Goal: Download file/media

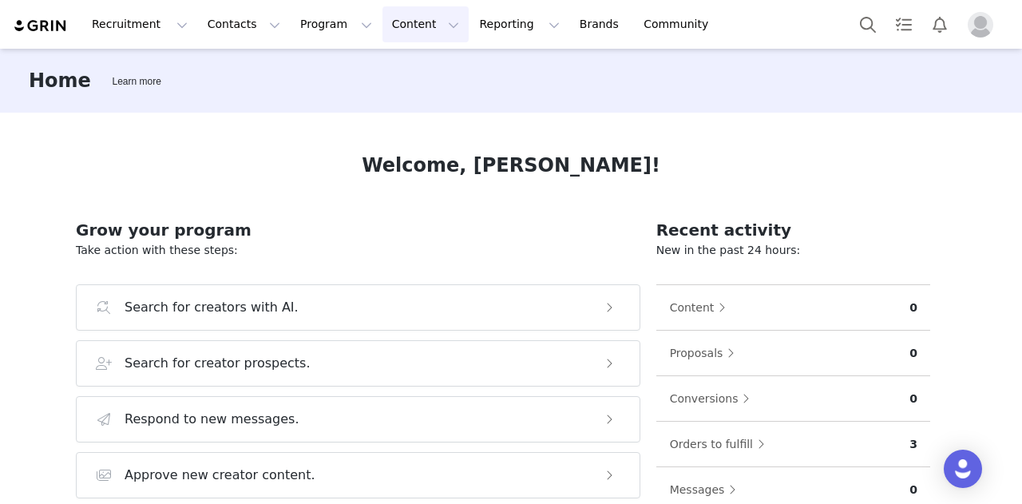
click at [398, 30] on button "Content Content" at bounding box center [425, 24] width 87 height 36
click at [397, 74] on p "Creator Content" at bounding box center [402, 70] width 89 height 17
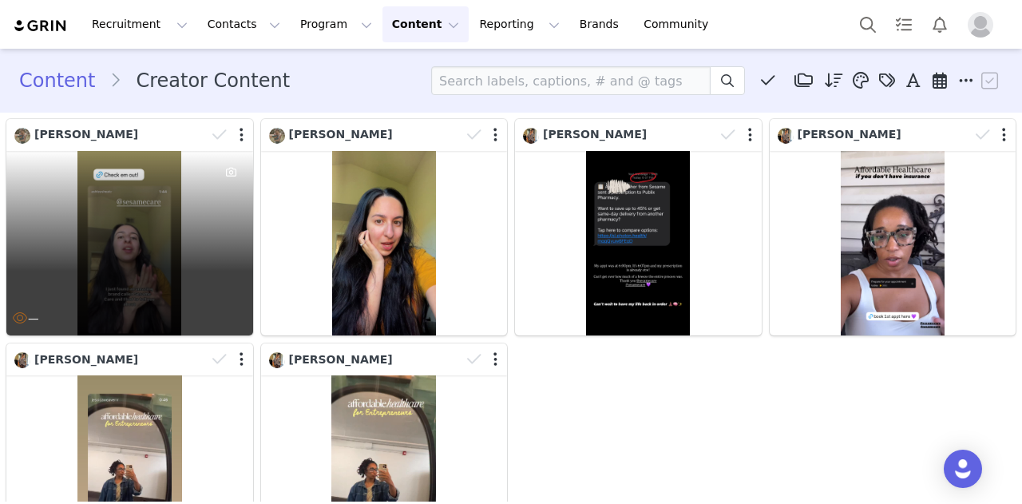
click at [139, 224] on div "—" at bounding box center [129, 243] width 247 height 184
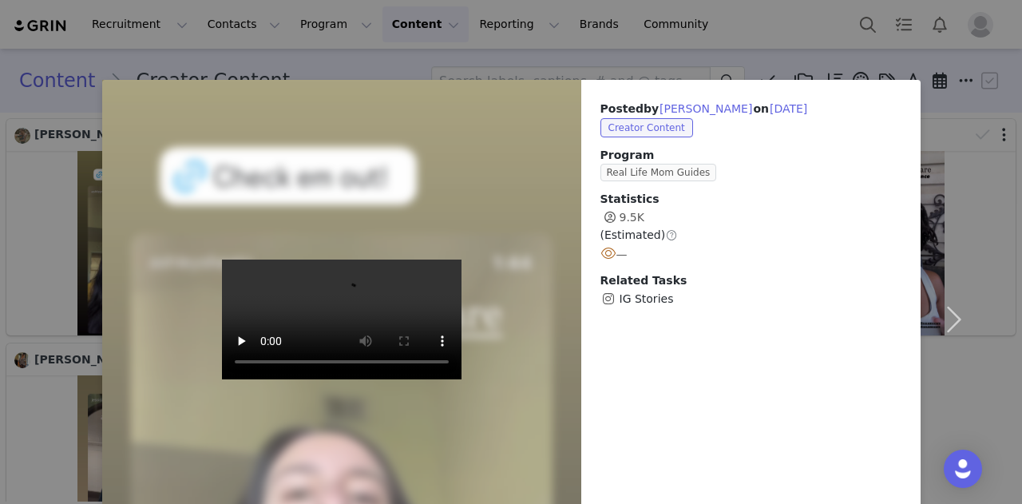
scroll to position [73, 0]
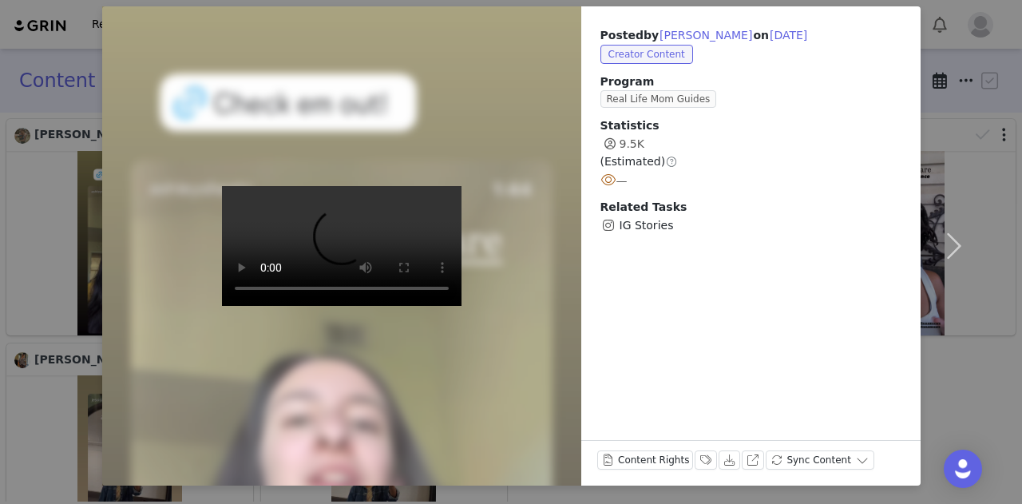
click at [49, 247] on div "Posted by [PERSON_NAME] on [DATE] Creator Content Program Real Life Mom Guides …" at bounding box center [511, 252] width 1022 height 504
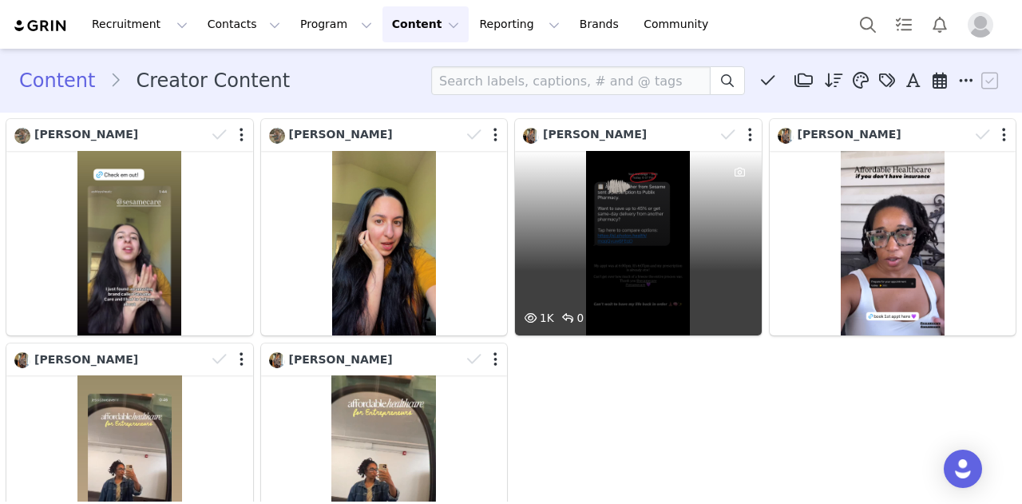
click at [640, 231] on div "1K 0" at bounding box center [638, 243] width 247 height 184
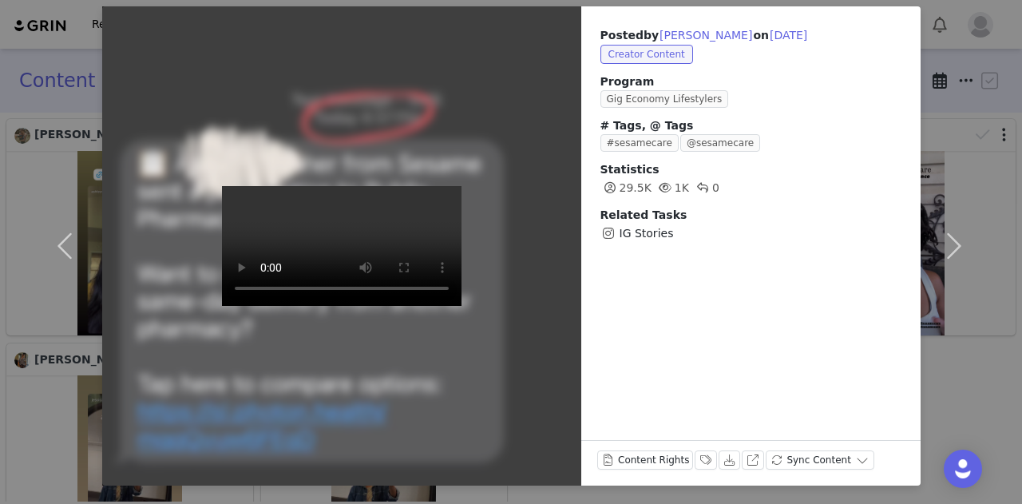
click at [139, 322] on div at bounding box center [341, 245] width 527 height 527
click at [673, 38] on button "[PERSON_NAME]" at bounding box center [706, 35] width 94 height 19
type input "[PERSON_NAME]"
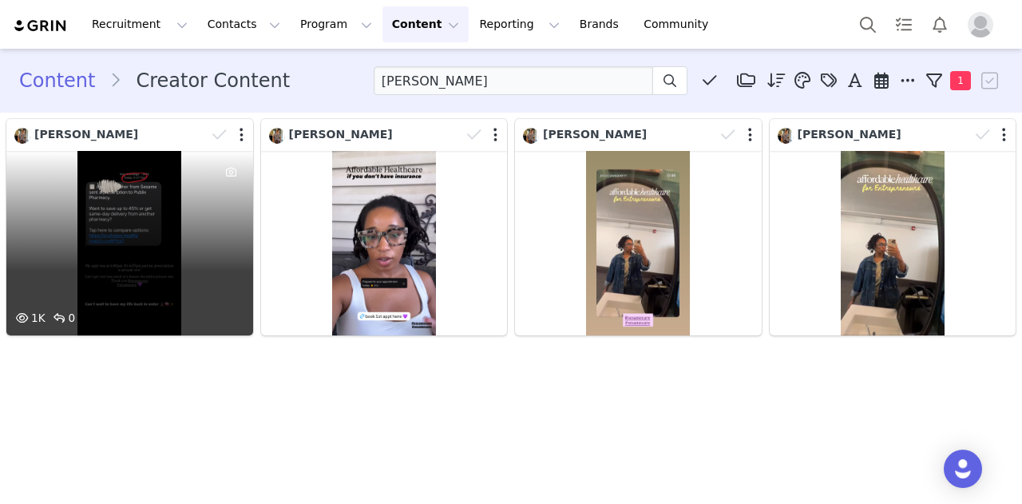
drag, startPoint x: 99, startPoint y: 127, endPoint x: 115, endPoint y: 127, distance: 16.0
click at [115, 127] on div "[PERSON_NAME]" at bounding box center [110, 135] width 192 height 18
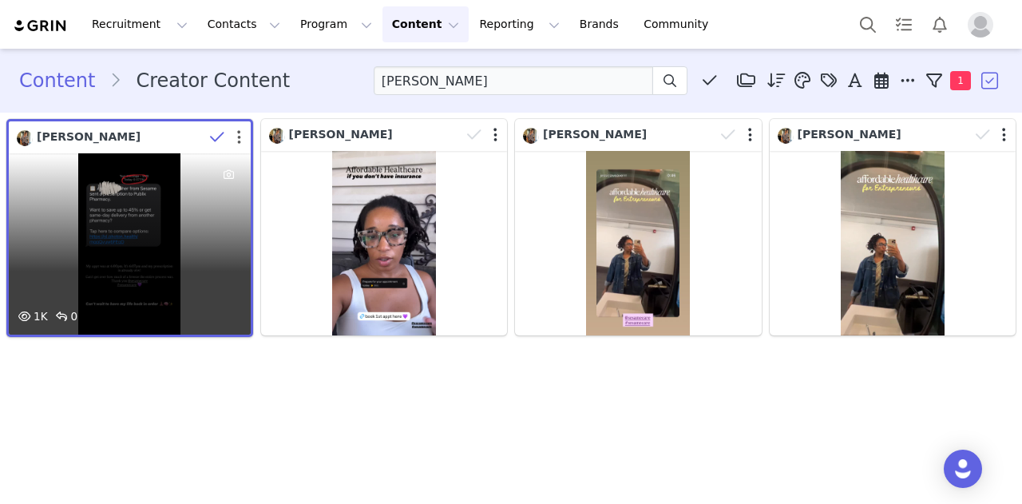
click at [240, 132] on button "button" at bounding box center [239, 137] width 4 height 16
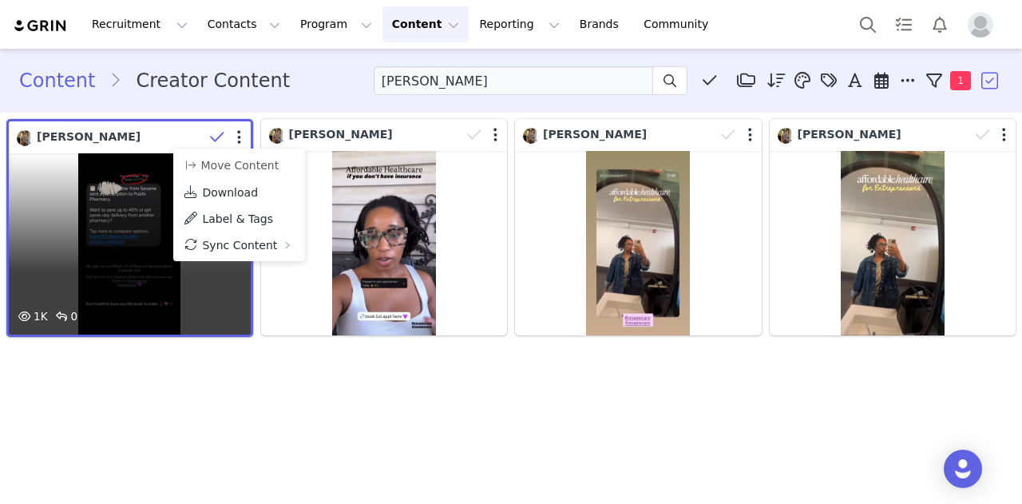
click at [129, 256] on div "1K 0" at bounding box center [130, 243] width 242 height 181
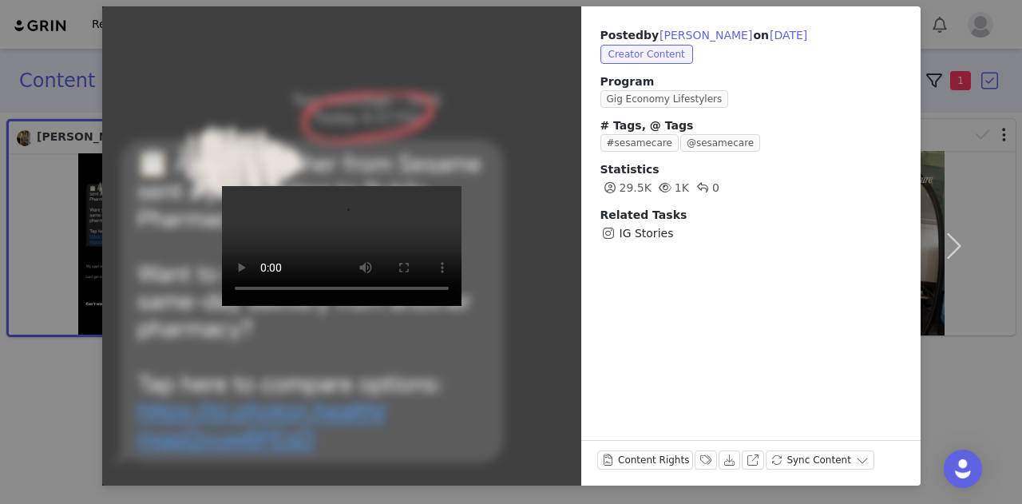
scroll to position [29, 0]
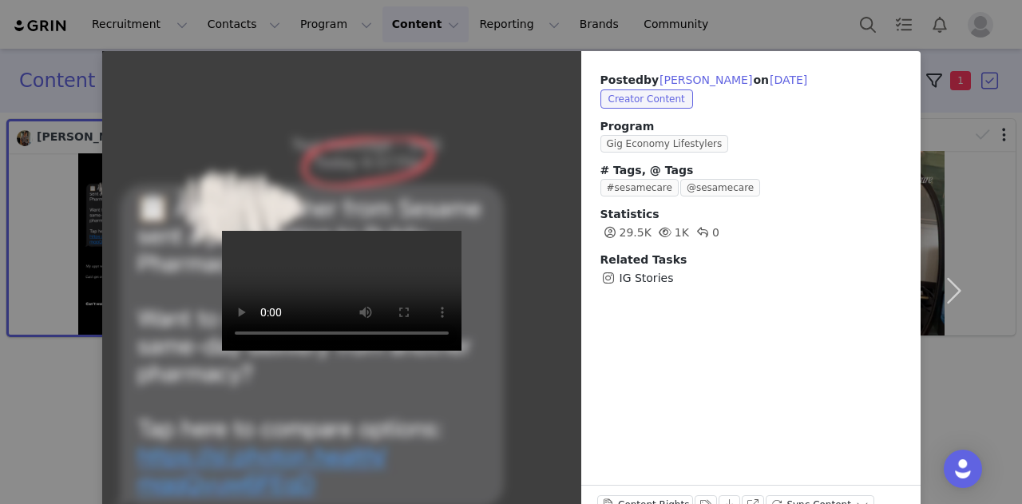
click at [344, 231] on video at bounding box center [341, 291] width 239 height 120
click at [45, 164] on div "Posted by [PERSON_NAME] on [DATE] Creator Content Program Gig Economy Lifestyle…" at bounding box center [511, 252] width 1022 height 504
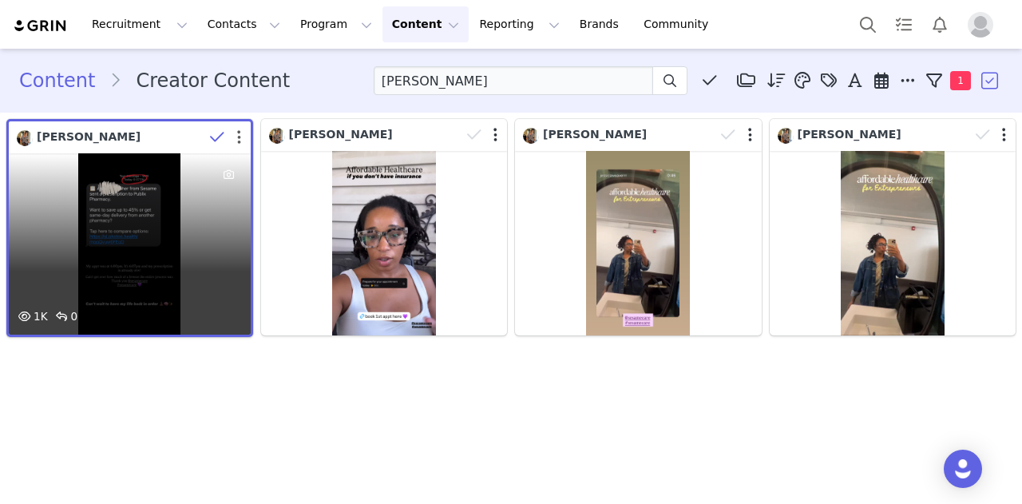
click at [236, 143] on div at bounding box center [227, 137] width 46 height 24
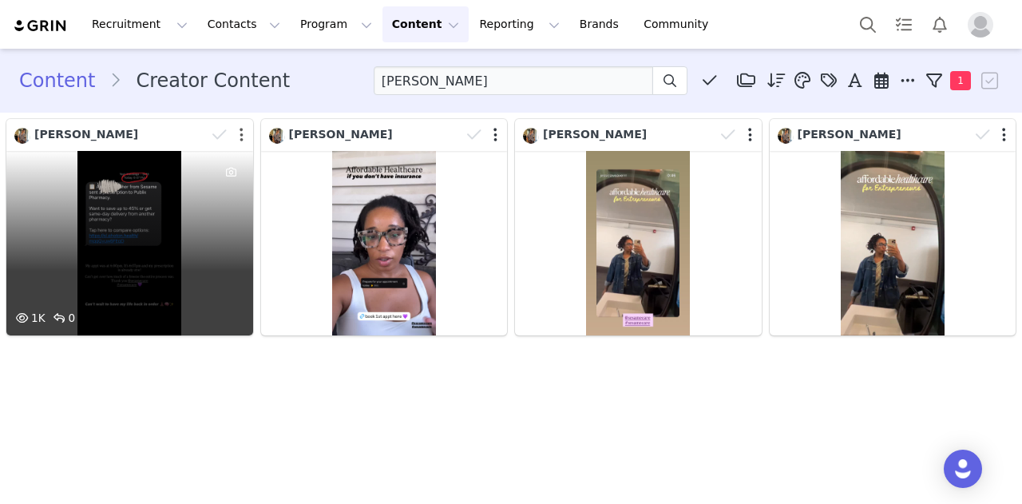
click at [239, 141] on button "button" at bounding box center [241, 135] width 4 height 16
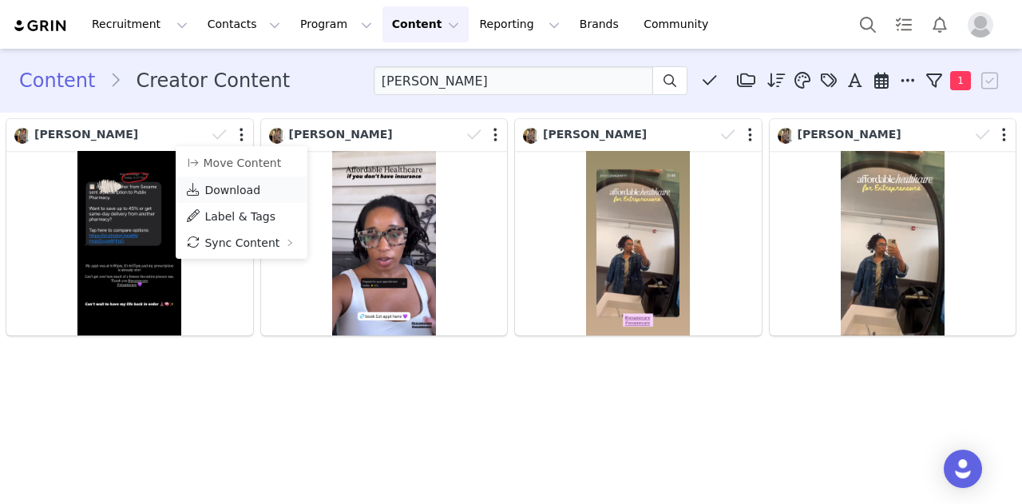
click at [247, 185] on span "Download" at bounding box center [232, 190] width 56 height 13
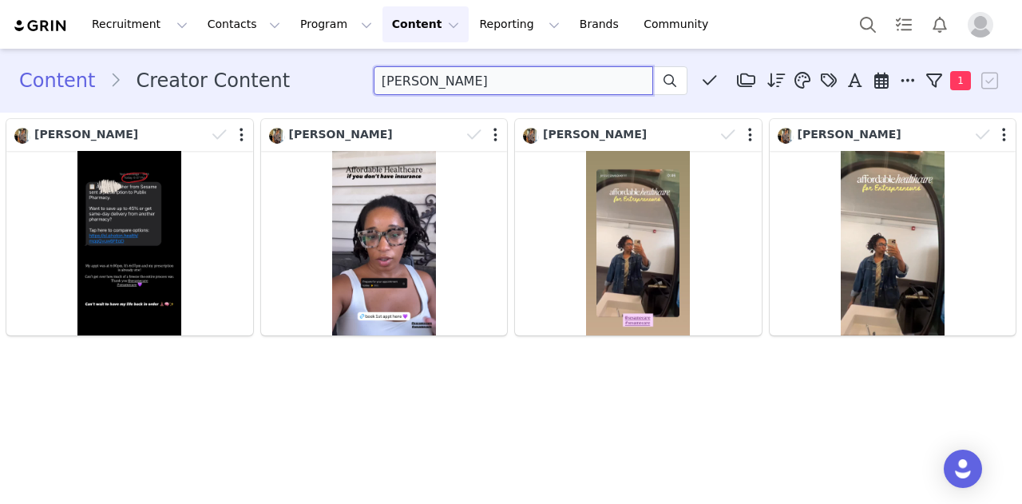
drag, startPoint x: 474, startPoint y: 85, endPoint x: 321, endPoint y: 89, distance: 153.3
click at [321, 89] on div "Content Creator Content [PERSON_NAME] Media Library (0) Folders No folders have…" at bounding box center [510, 80] width 983 height 29
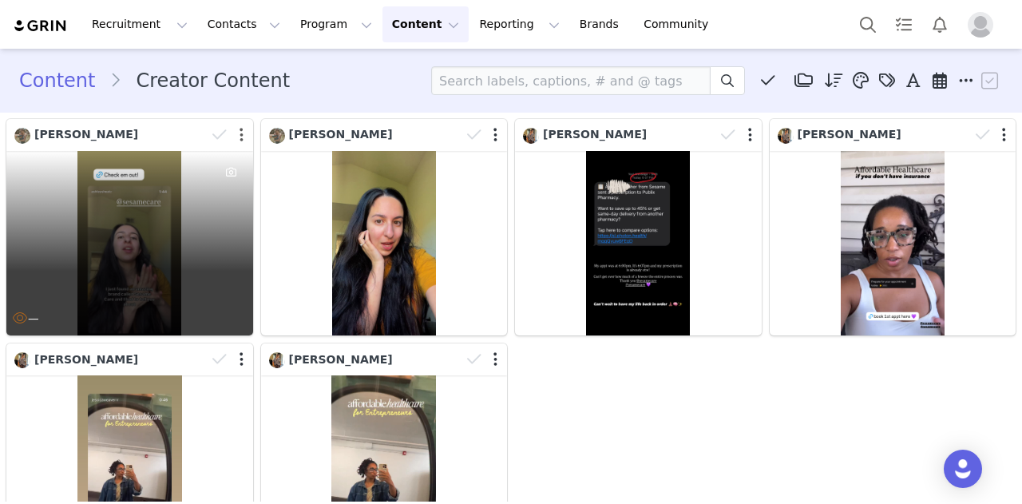
click at [239, 135] on button "button" at bounding box center [241, 135] width 4 height 16
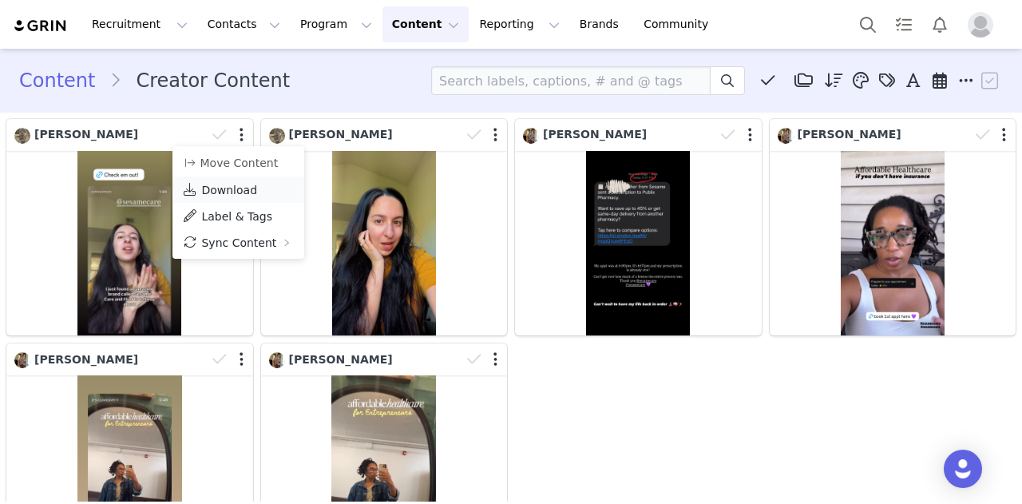
click at [221, 196] on span "Download" at bounding box center [229, 190] width 56 height 13
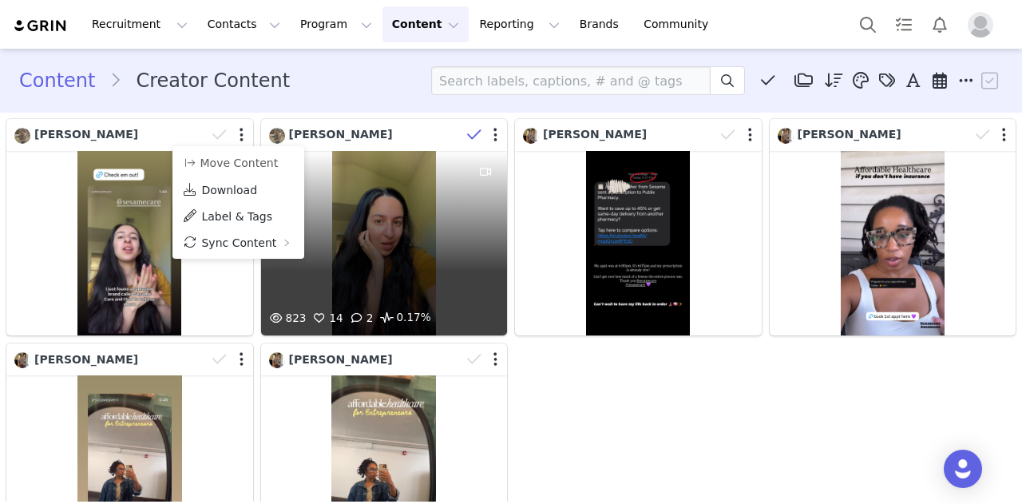
click at [479, 138] on span at bounding box center [474, 135] width 24 height 24
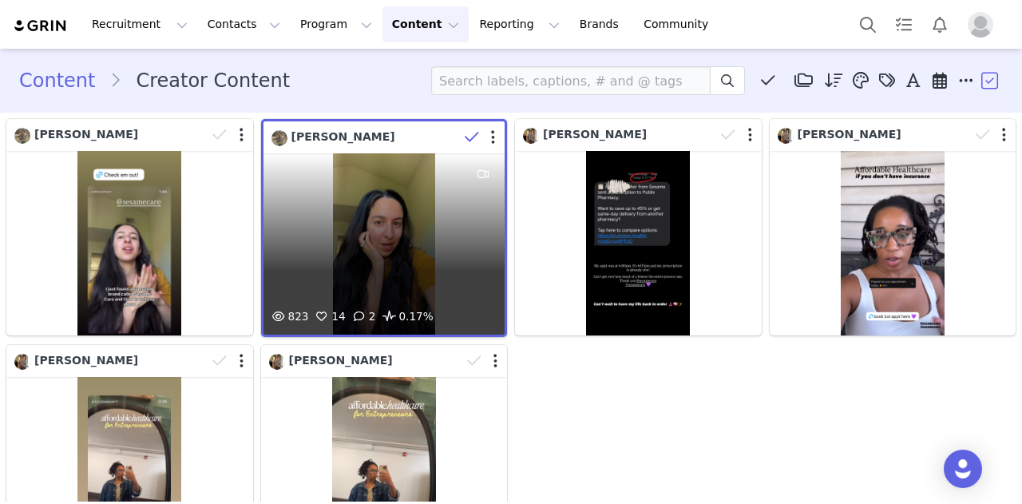
click at [465, 139] on icon at bounding box center [472, 137] width 14 height 16
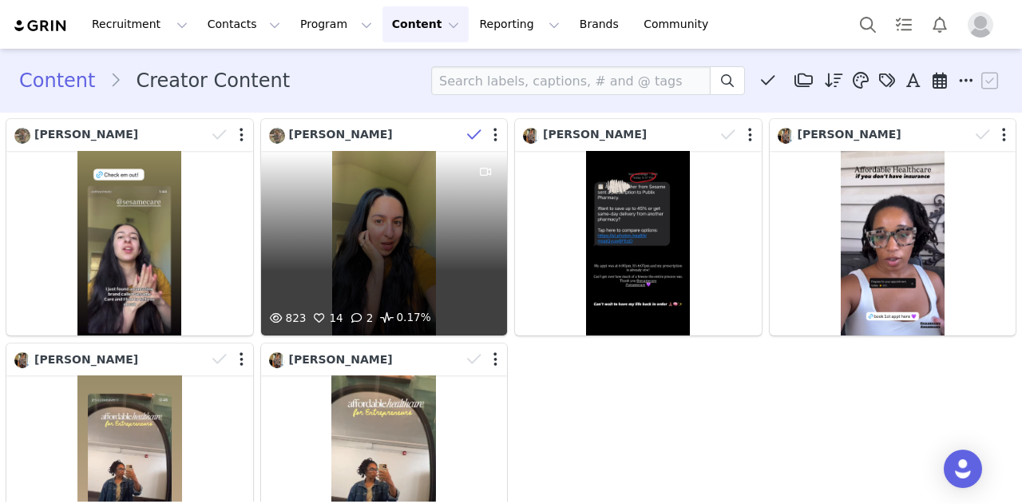
click at [473, 138] on icon at bounding box center [474, 135] width 14 height 16
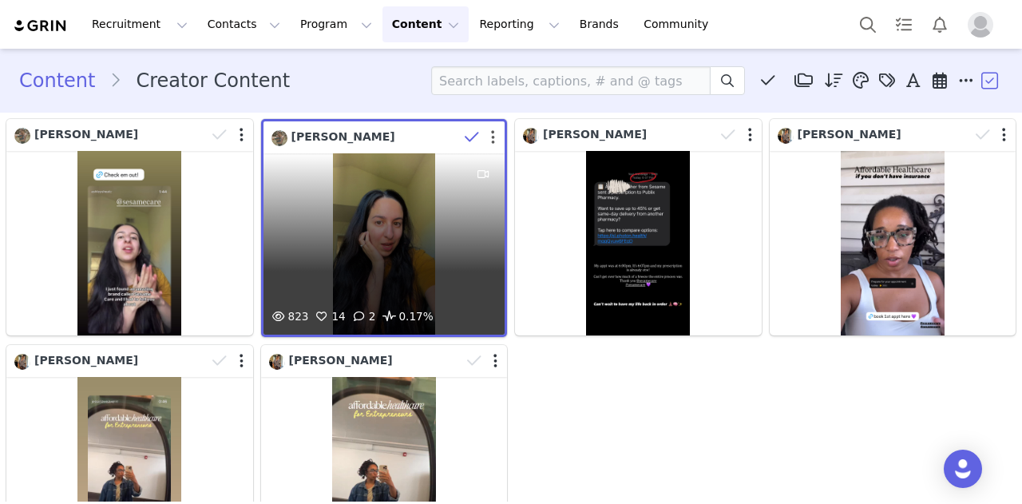
click at [491, 138] on button "button" at bounding box center [493, 137] width 4 height 16
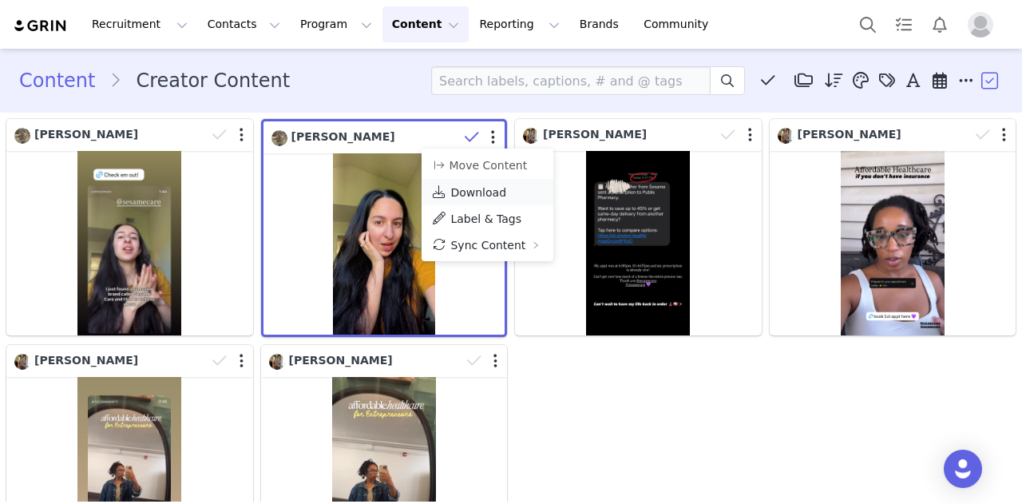
click at [479, 193] on span "Download" at bounding box center [478, 192] width 56 height 13
click at [623, 108] on section "Content Creator Content Media Library (0) Folders No folders have been created …" at bounding box center [511, 81] width 1022 height 64
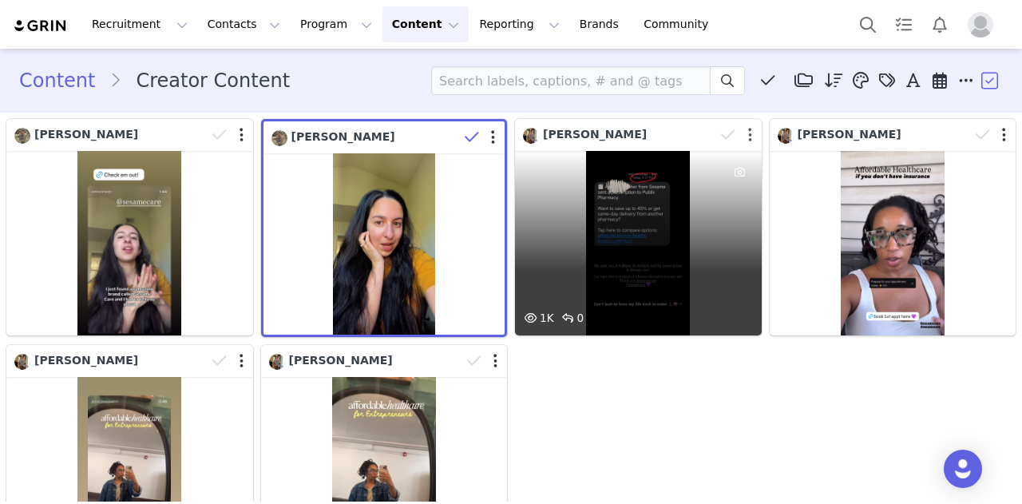
click at [748, 140] on button "button" at bounding box center [750, 135] width 4 height 16
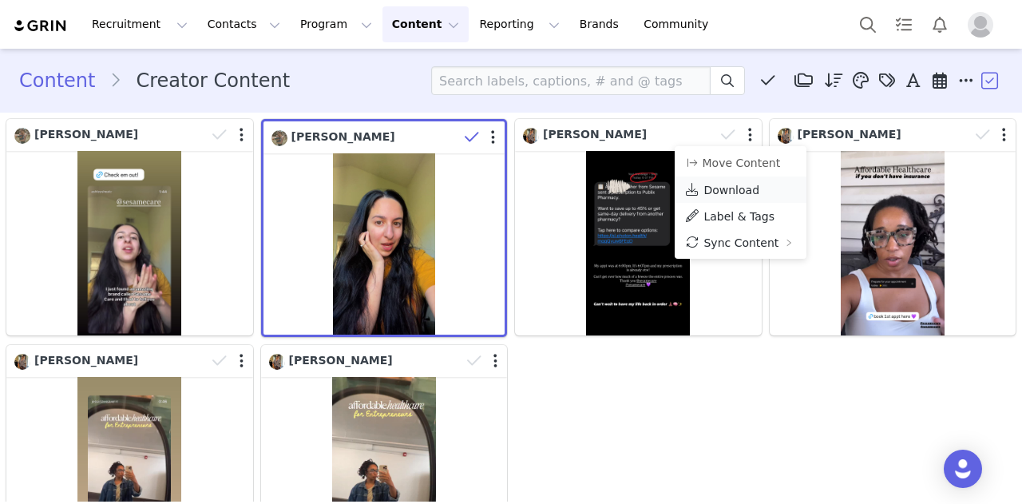
click at [730, 188] on span "Download" at bounding box center [731, 190] width 56 height 13
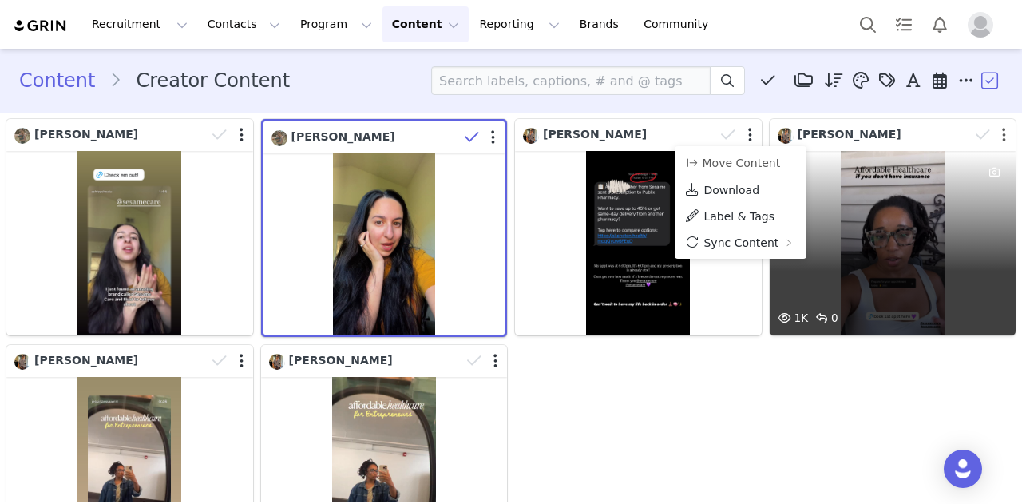
click at [1002, 136] on button "button" at bounding box center [1004, 135] width 4 height 16
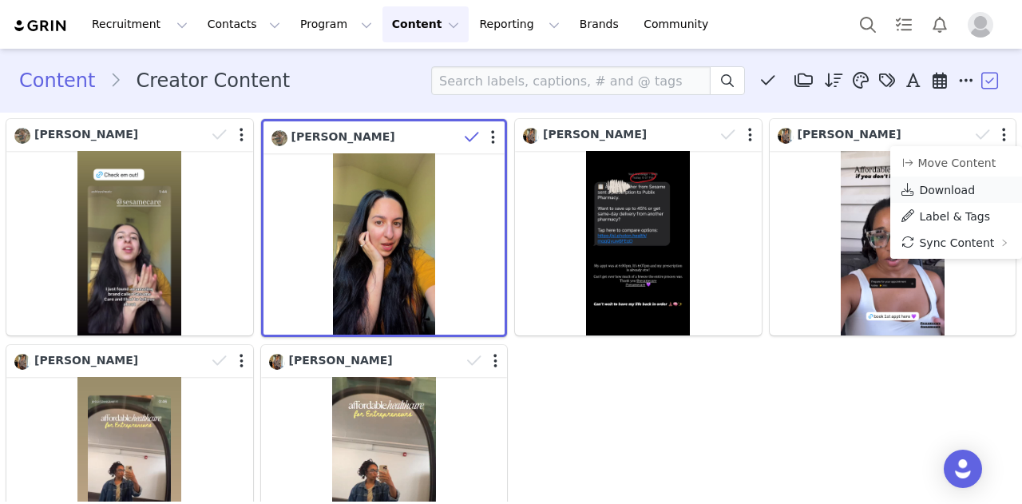
click at [961, 189] on span "Download" at bounding box center [947, 190] width 56 height 13
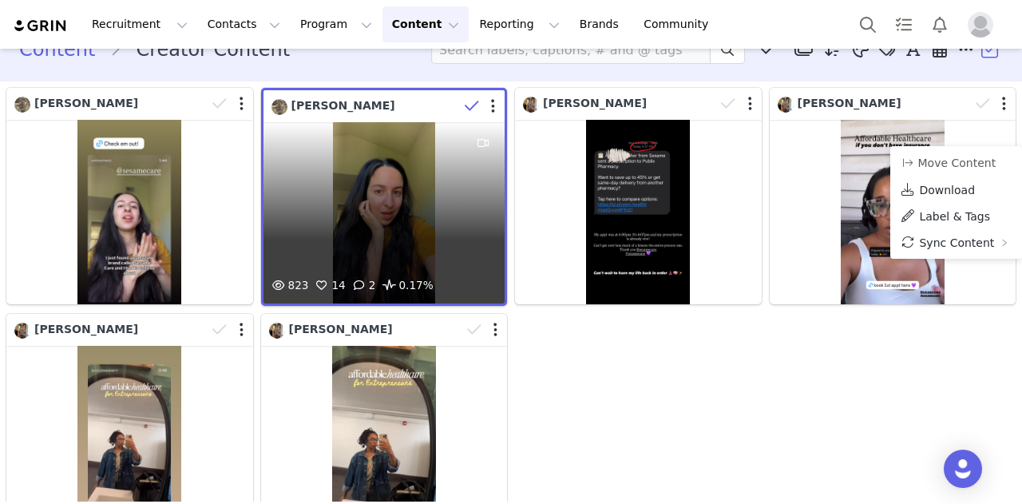
scroll to position [32, 0]
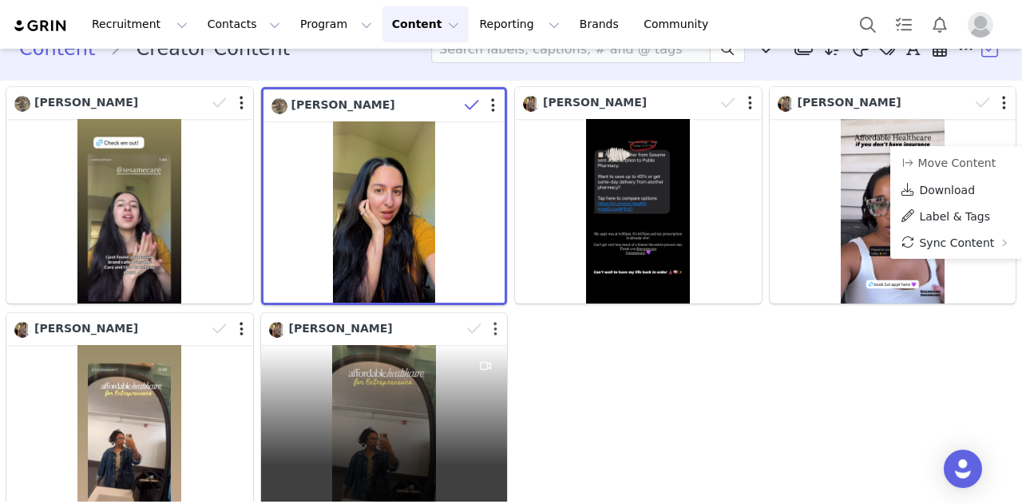
click at [493, 327] on button "button" at bounding box center [495, 329] width 4 height 16
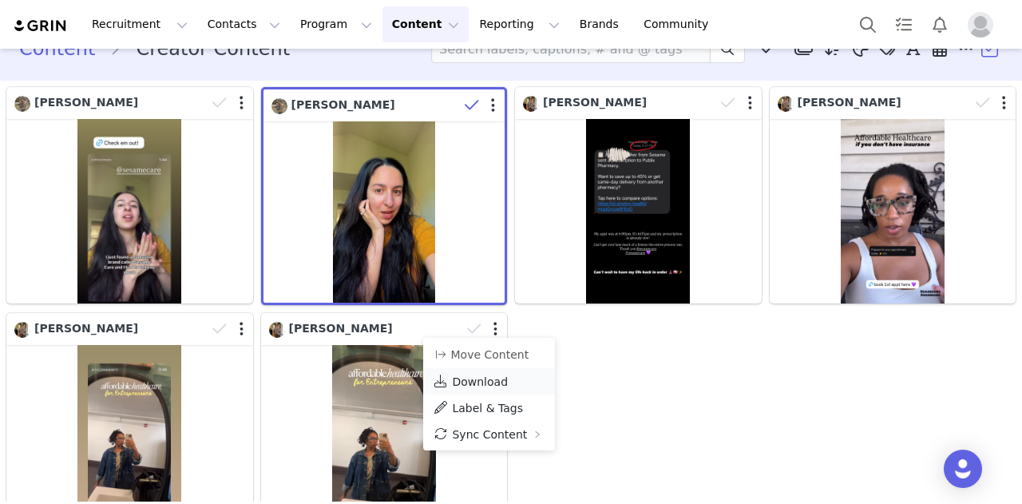
click at [484, 379] on span "Download" at bounding box center [480, 381] width 56 height 13
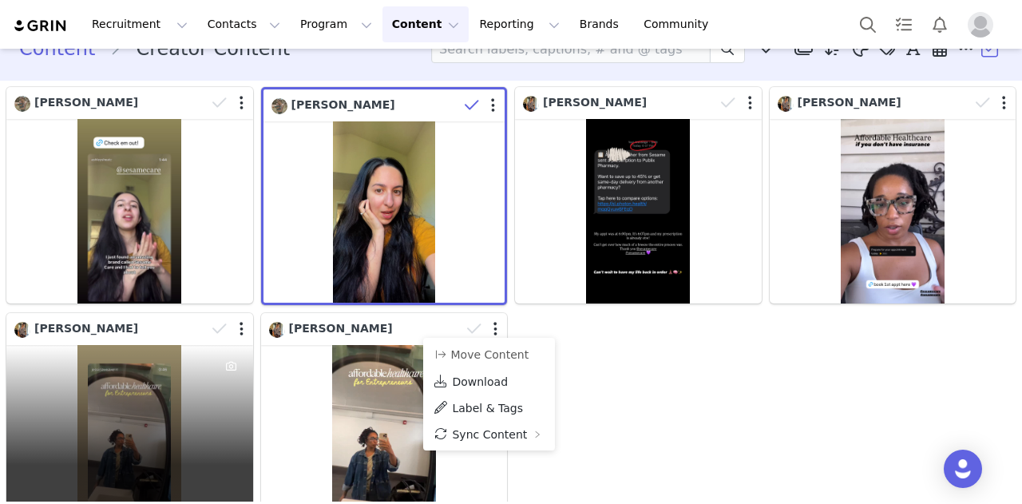
click at [241, 328] on div at bounding box center [230, 329] width 46 height 24
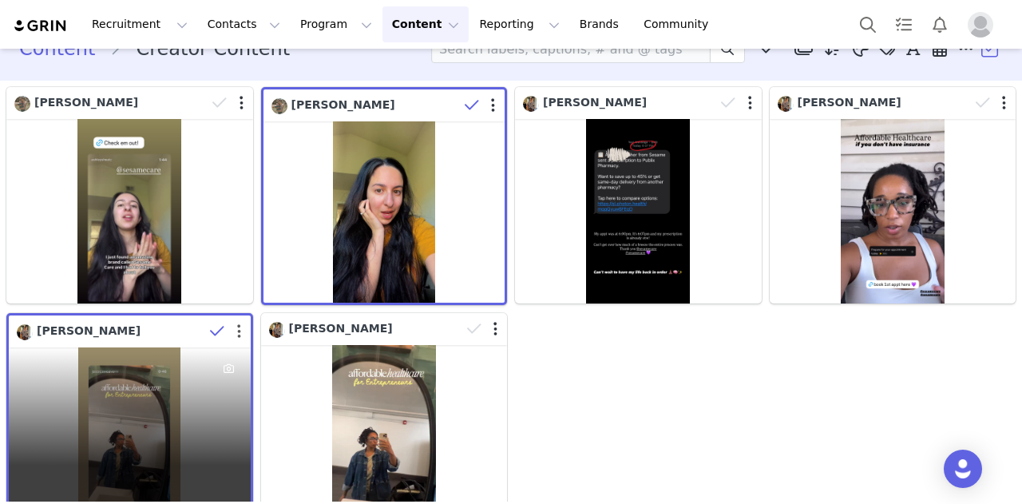
click at [237, 328] on button "button" at bounding box center [239, 331] width 4 height 16
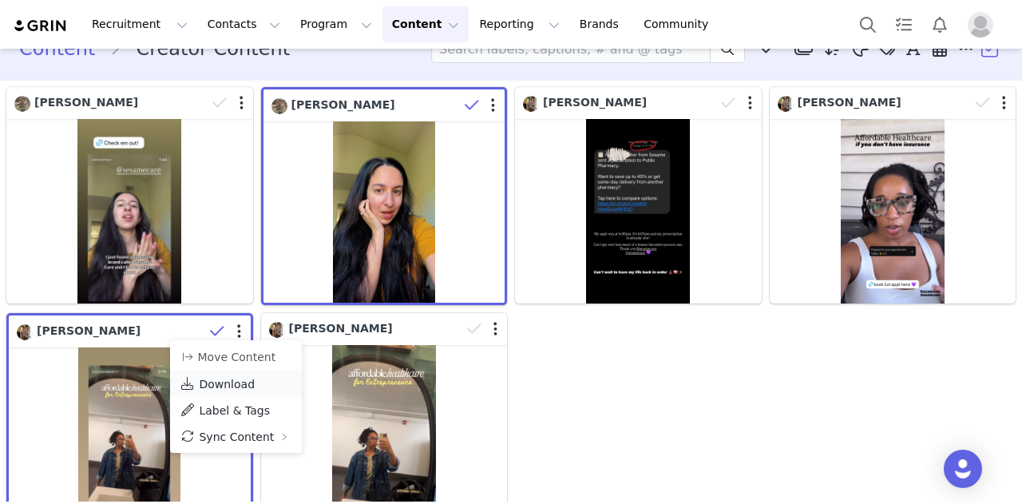
click at [257, 386] on link "Download" at bounding box center [236, 383] width 132 height 26
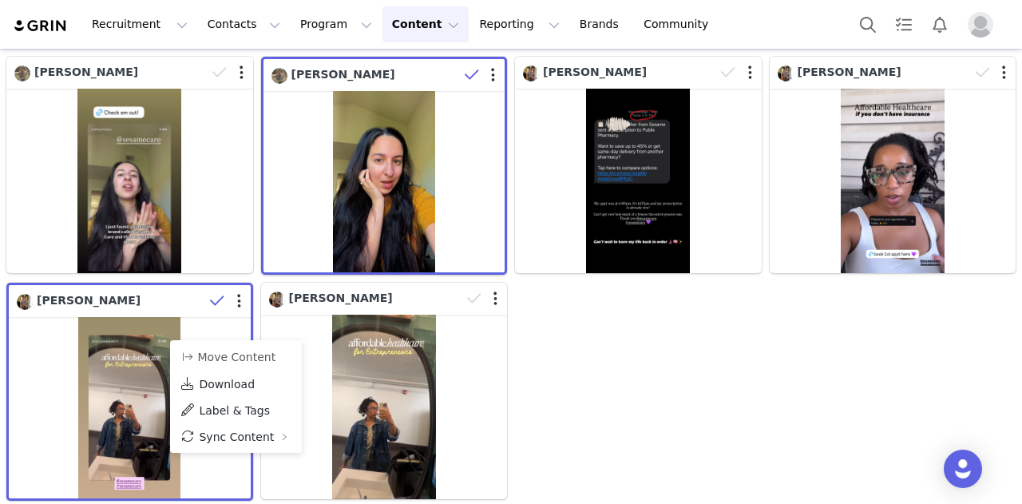
scroll to position [0, 0]
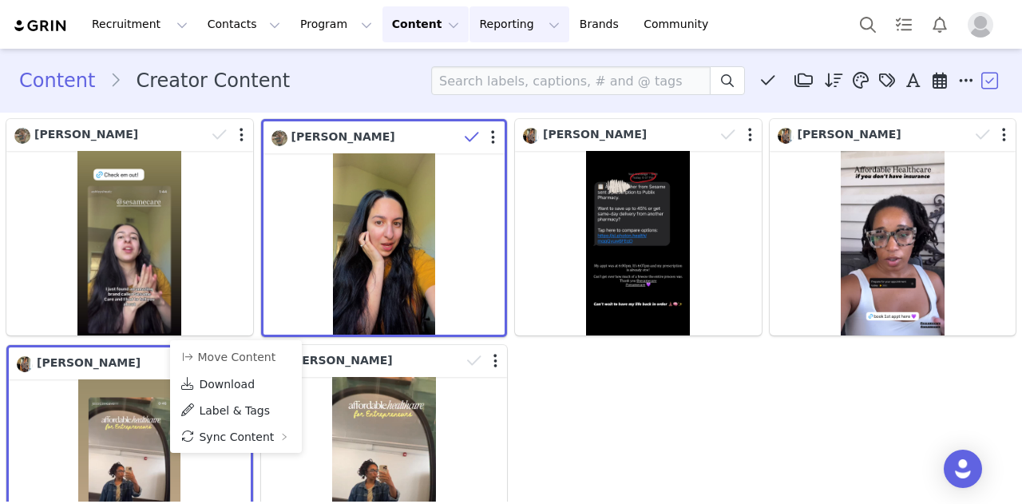
click at [469, 32] on button "Reporting Reporting" at bounding box center [518, 24] width 99 height 36
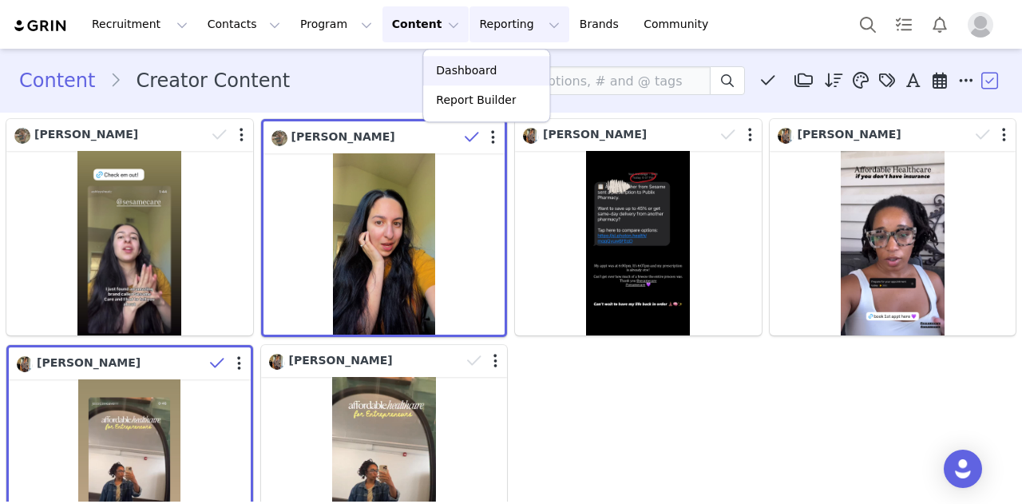
click at [467, 75] on p "Dashboard" at bounding box center [466, 70] width 61 height 17
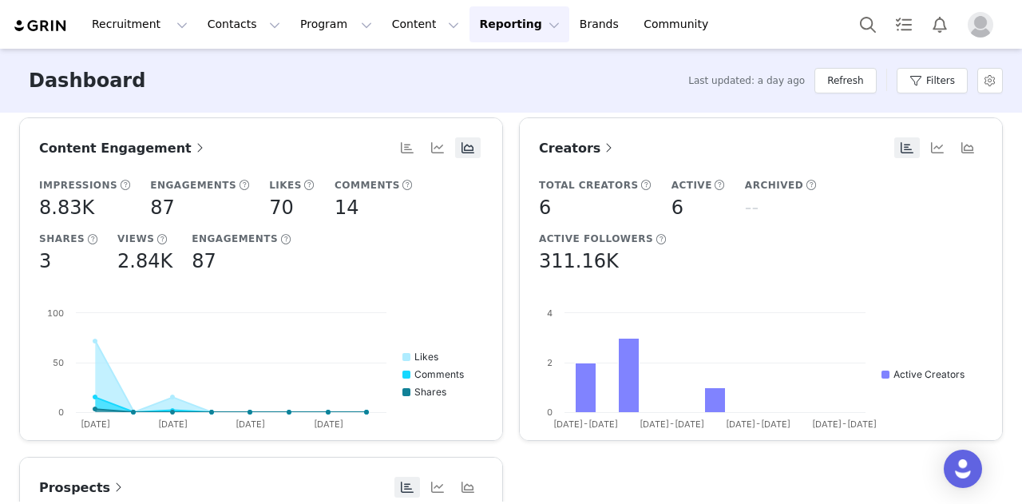
scroll to position [355, 0]
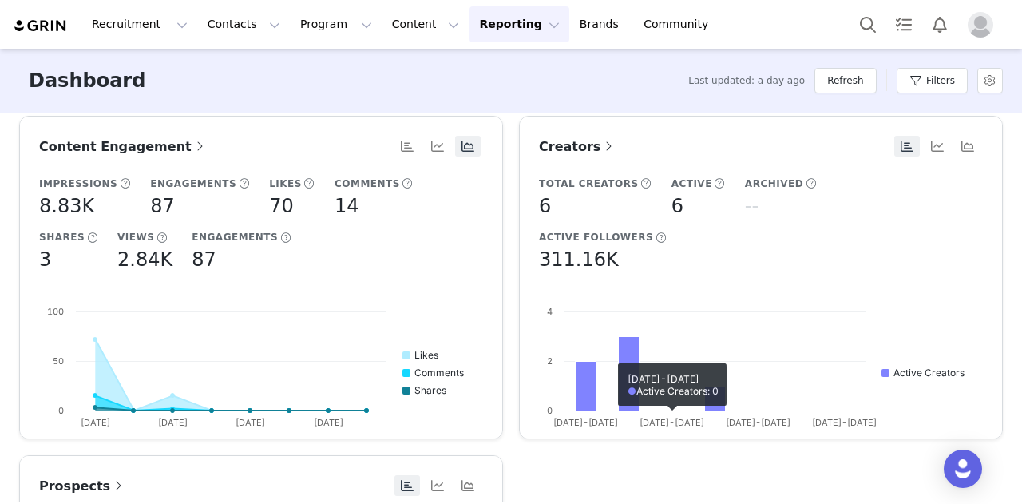
click at [577, 152] on span "Creators" at bounding box center [577, 146] width 77 height 15
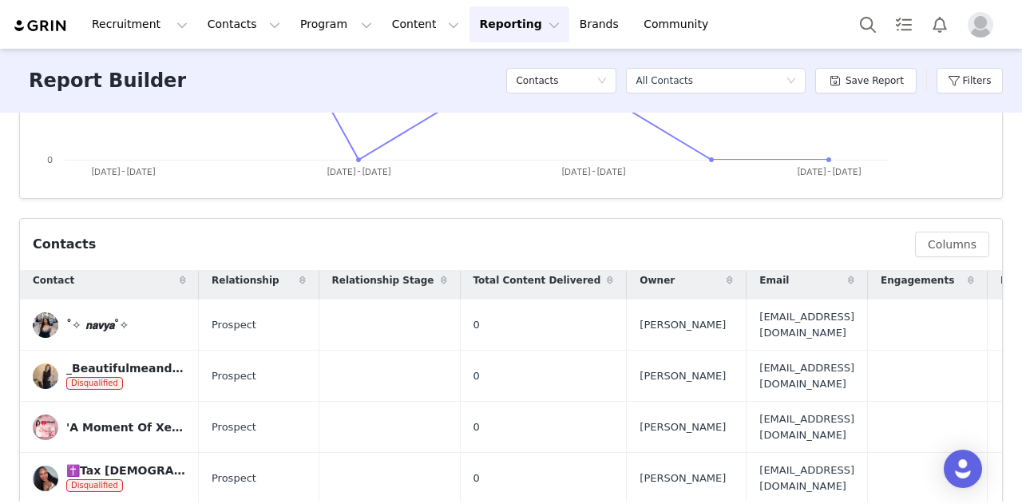
scroll to position [5, 0]
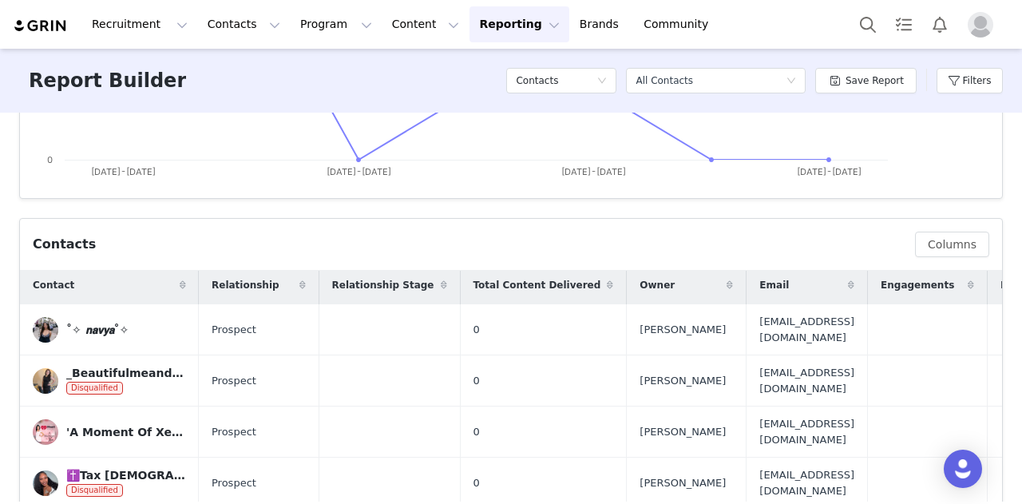
click at [505, 287] on span "Total Content Delivered" at bounding box center [537, 285] width 128 height 14
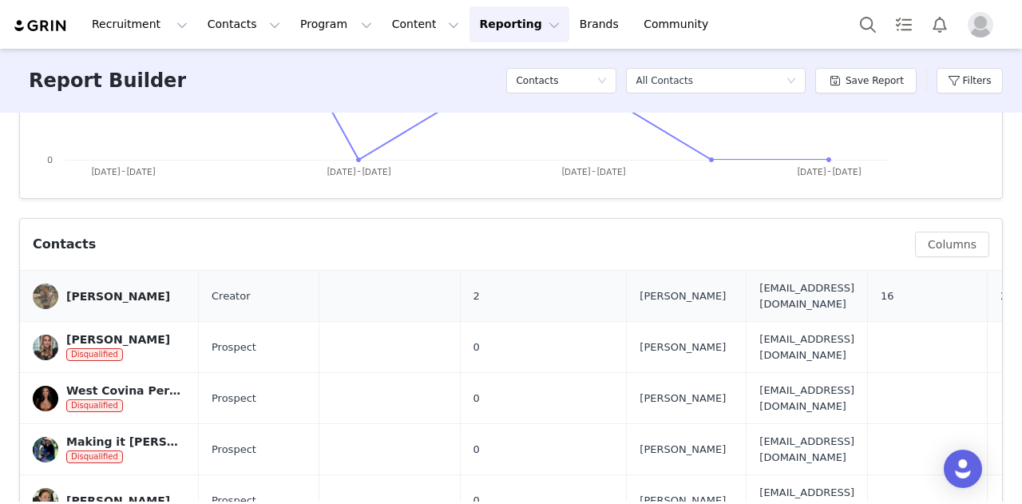
scroll to position [145, 0]
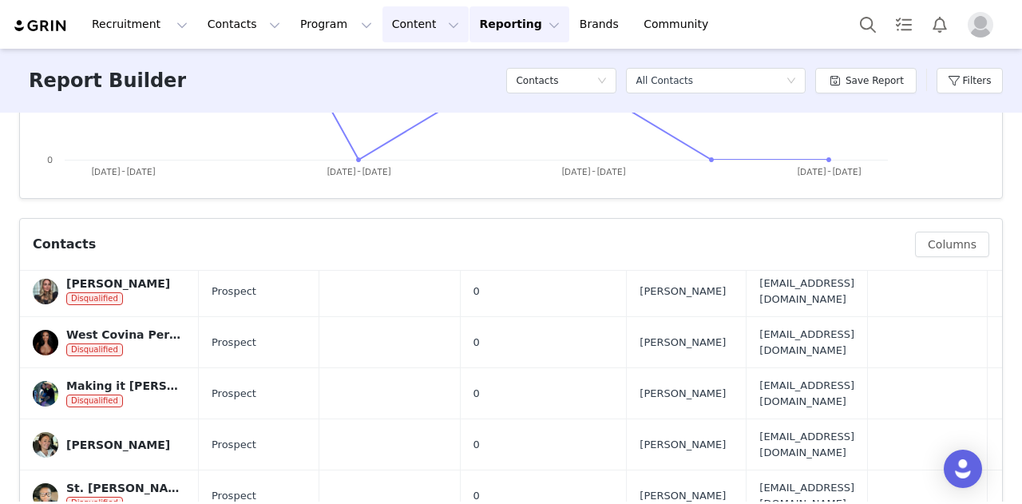
click at [382, 36] on button "Content Content" at bounding box center [425, 24] width 87 height 36
click at [388, 77] on p "Creator Content" at bounding box center [402, 70] width 89 height 17
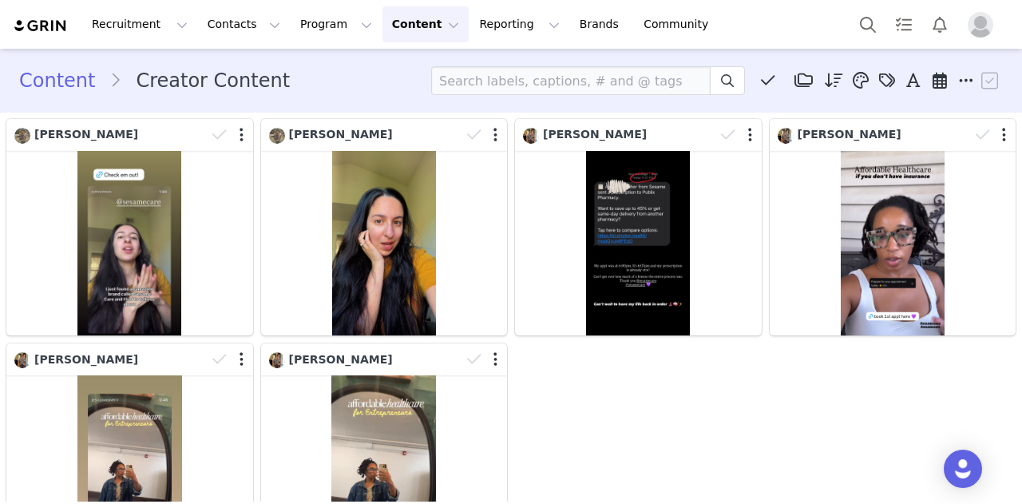
scroll to position [60, 0]
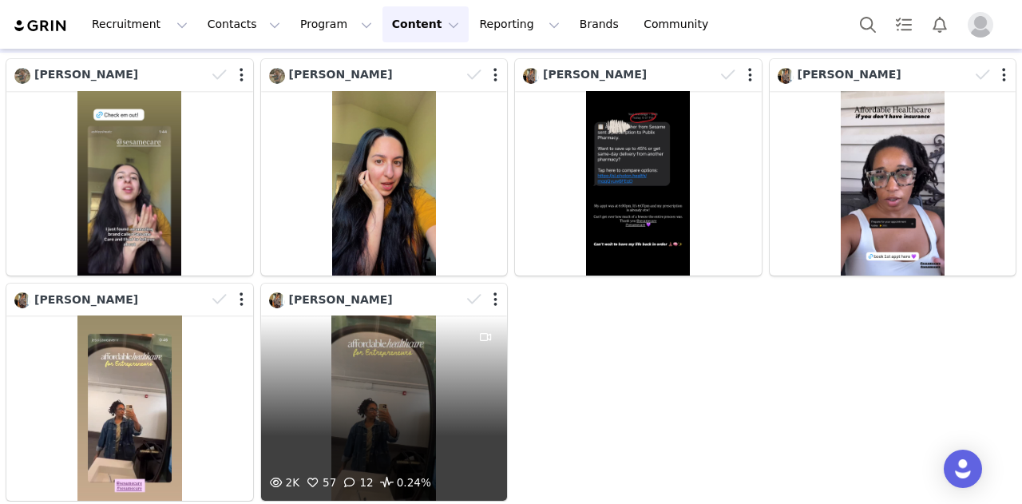
click at [370, 394] on div "2K 57 12 0.24%" at bounding box center [384, 407] width 247 height 184
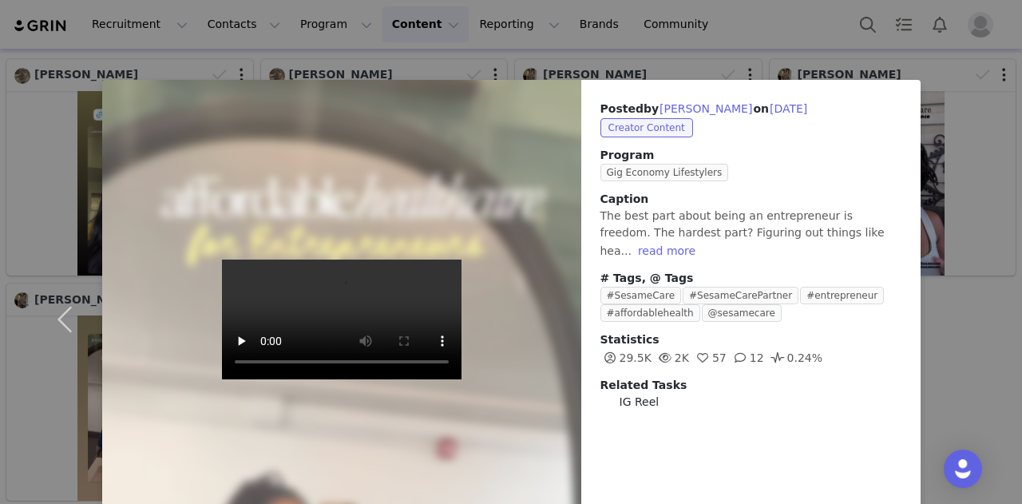
scroll to position [73, 0]
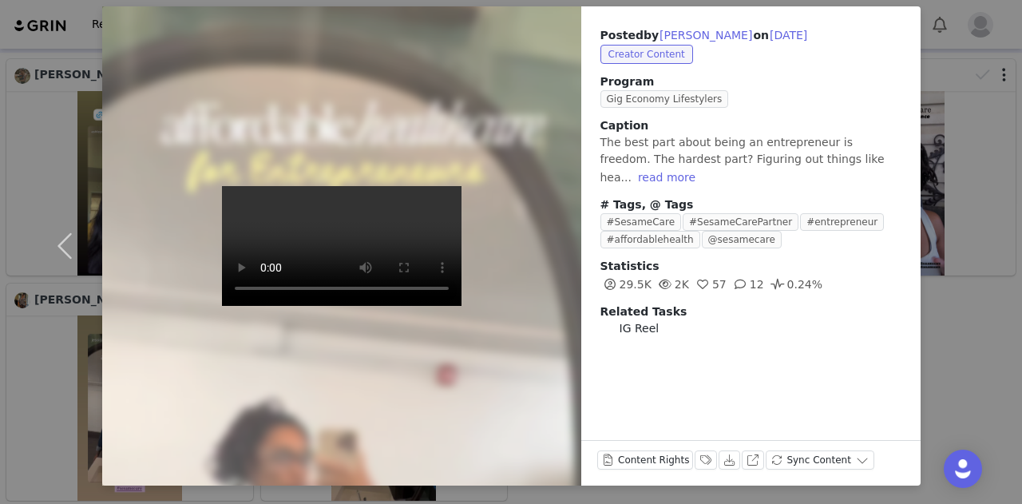
click at [18, 371] on div "Posted by [PERSON_NAME] on [DATE] Creator Content Program Gig Economy Lifestyle…" at bounding box center [511, 252] width 1022 height 504
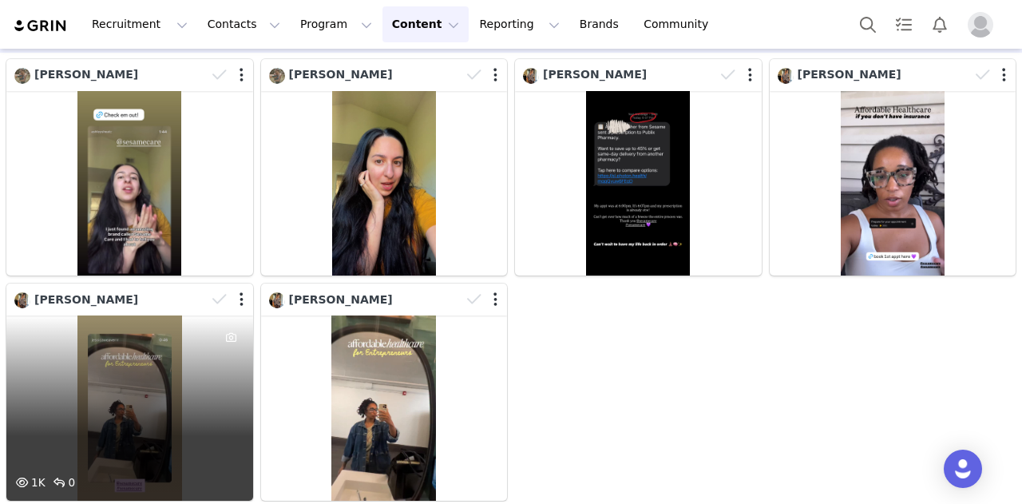
click at [143, 390] on div "1K 0" at bounding box center [129, 407] width 247 height 184
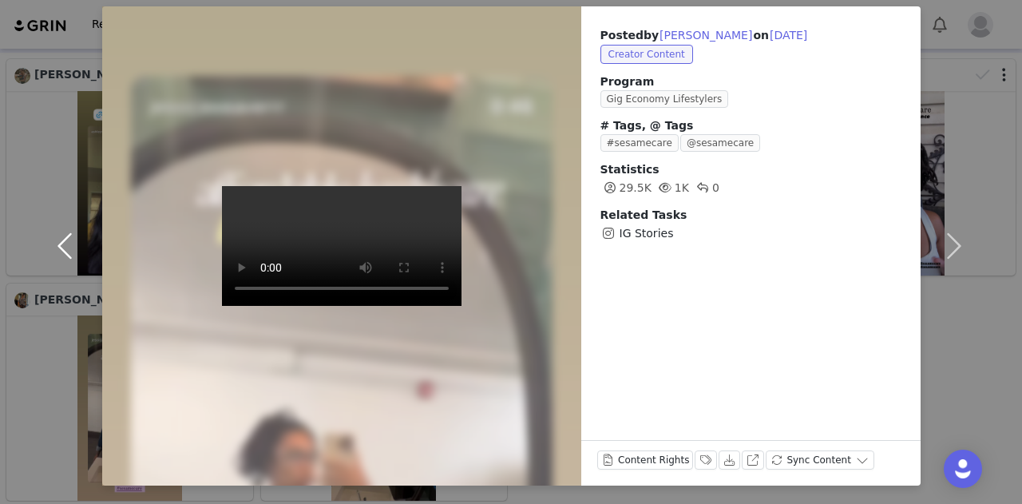
click at [35, 380] on button "button" at bounding box center [68, 245] width 67 height 479
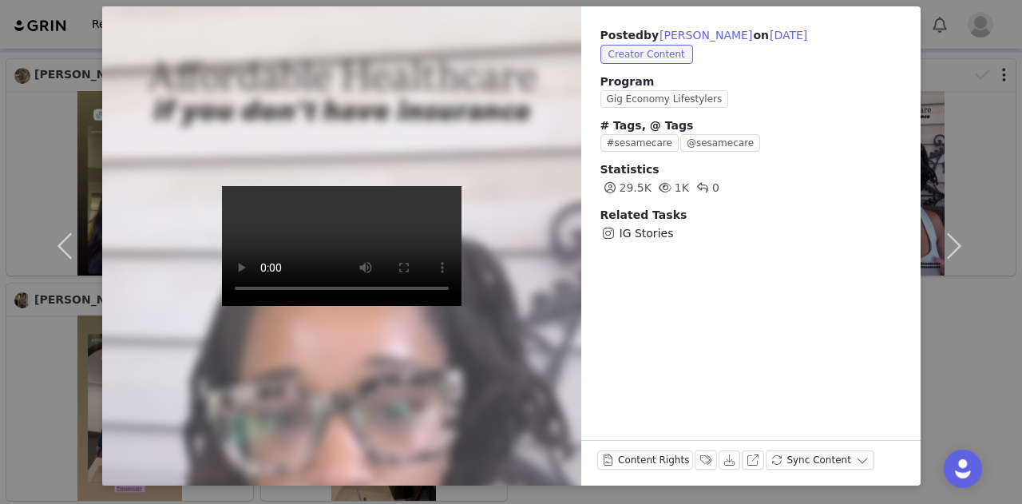
click at [18, 378] on div "Posted by [PERSON_NAME] on [DATE] Creator Content Program Gig Economy Lifestyle…" at bounding box center [511, 252] width 1022 height 504
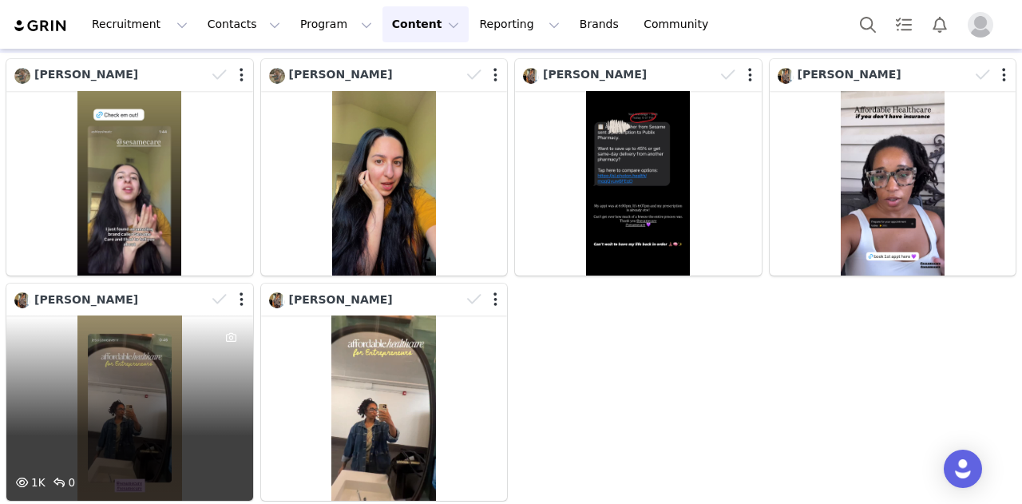
click at [232, 290] on div at bounding box center [230, 299] width 46 height 24
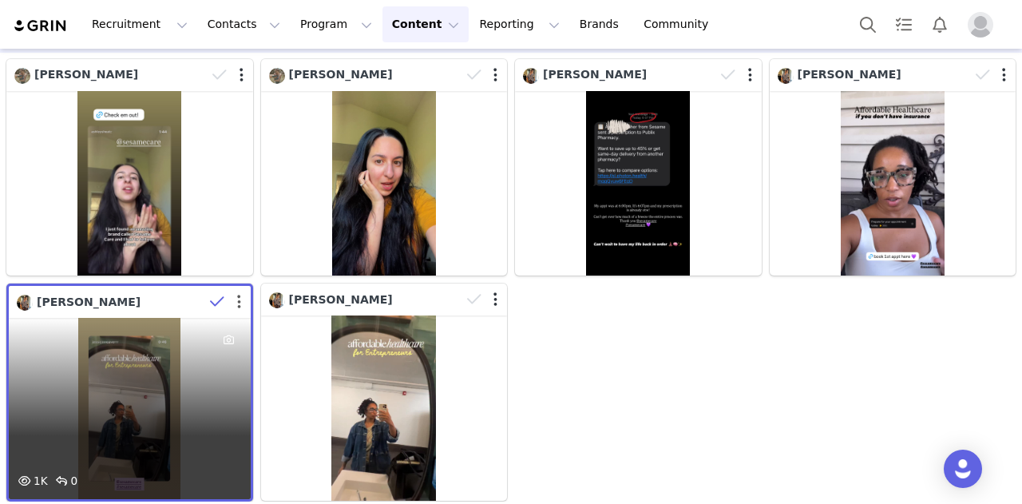
click at [237, 296] on button "button" at bounding box center [239, 302] width 4 height 16
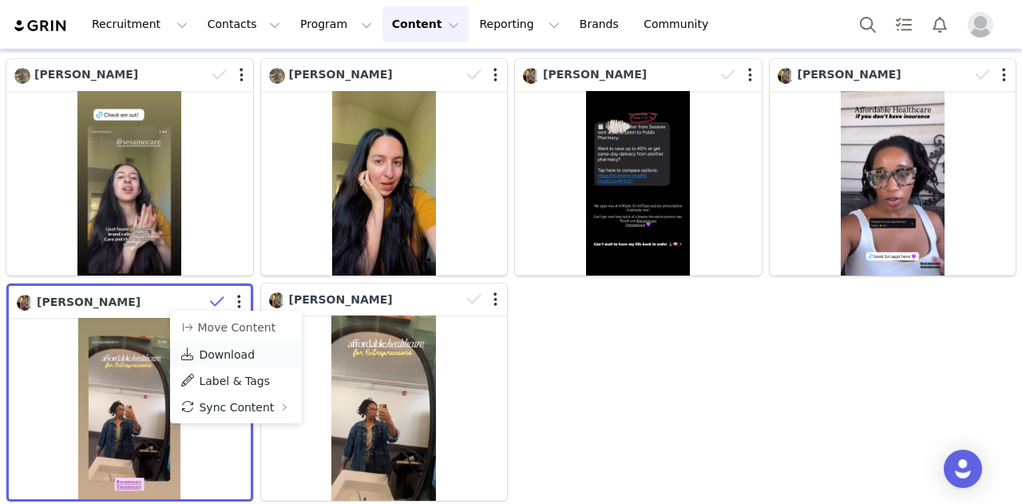
click at [239, 357] on span "Download" at bounding box center [227, 354] width 56 height 13
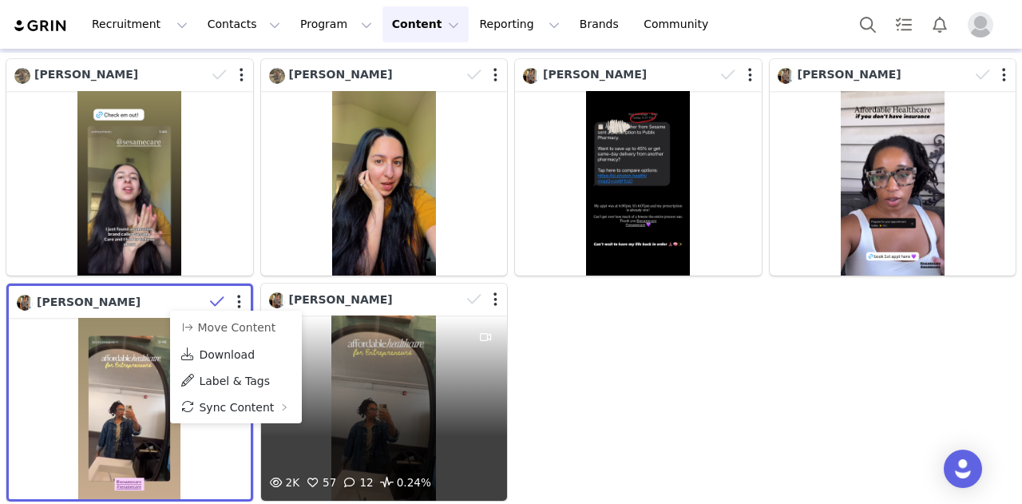
click at [491, 295] on div at bounding box center [484, 299] width 46 height 24
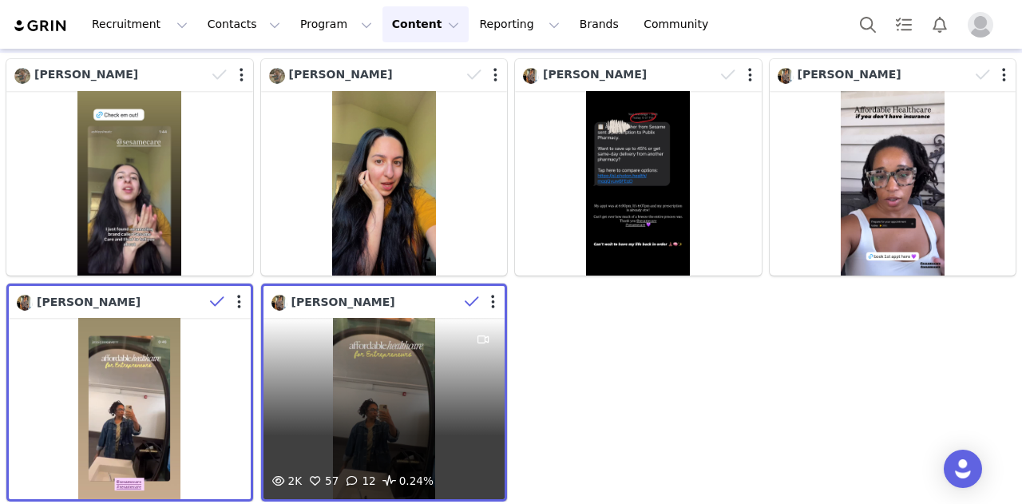
click at [484, 301] on div at bounding box center [481, 302] width 46 height 24
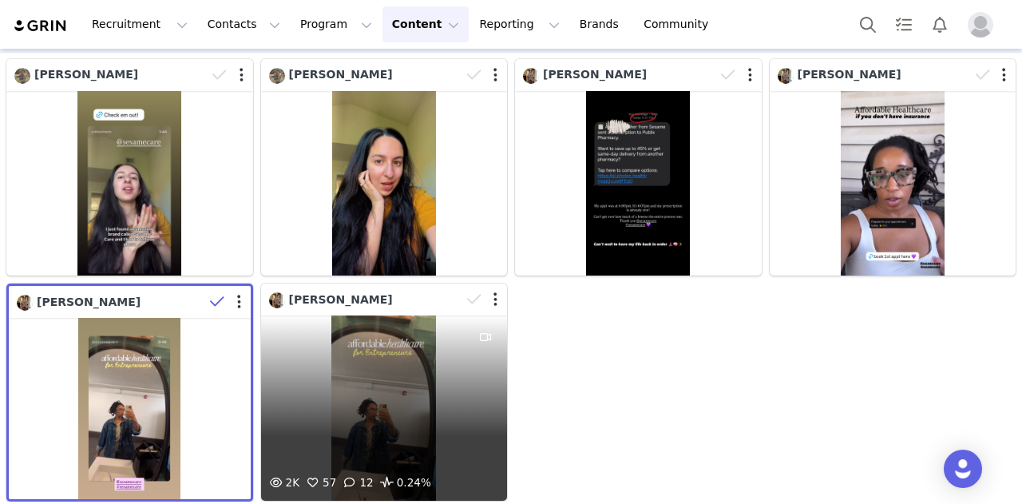
click at [486, 300] on div at bounding box center [484, 299] width 46 height 24
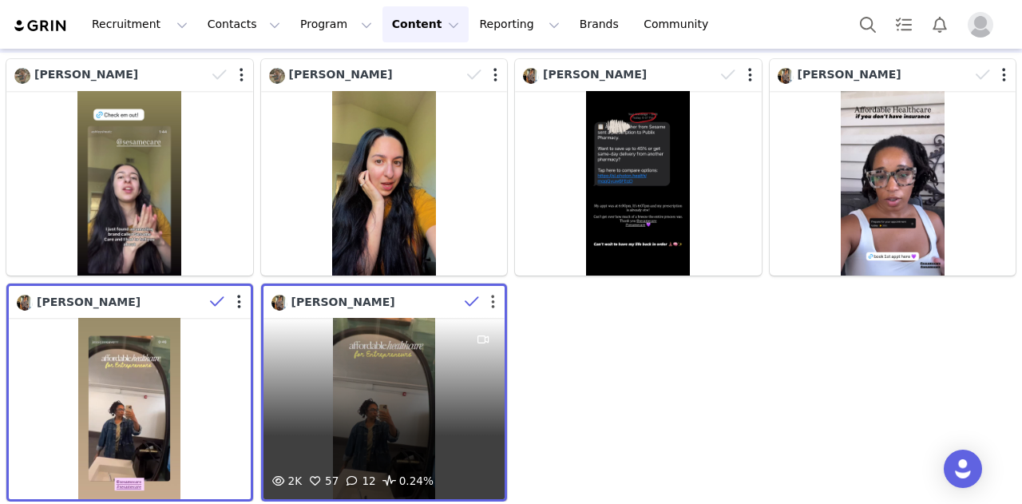
click at [491, 299] on button "button" at bounding box center [493, 302] width 4 height 16
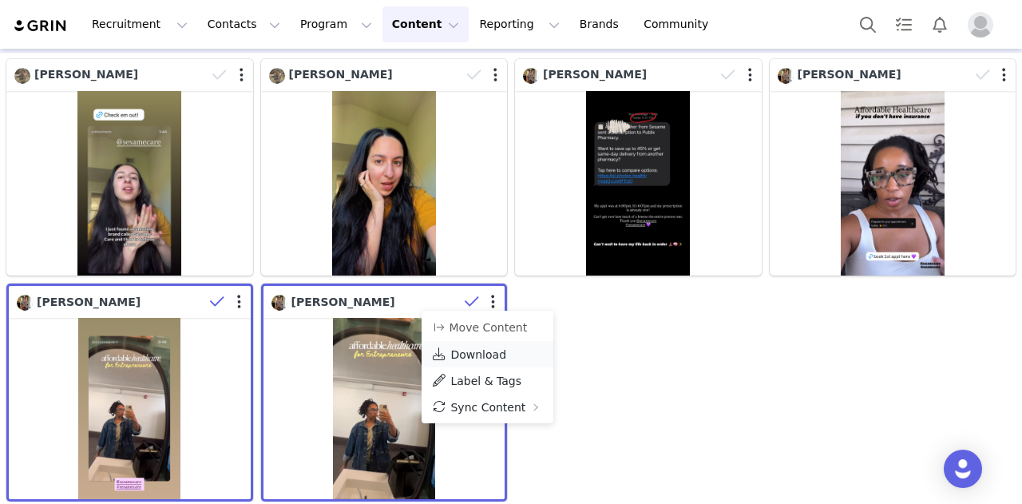
click at [477, 360] on span "Download" at bounding box center [478, 354] width 56 height 13
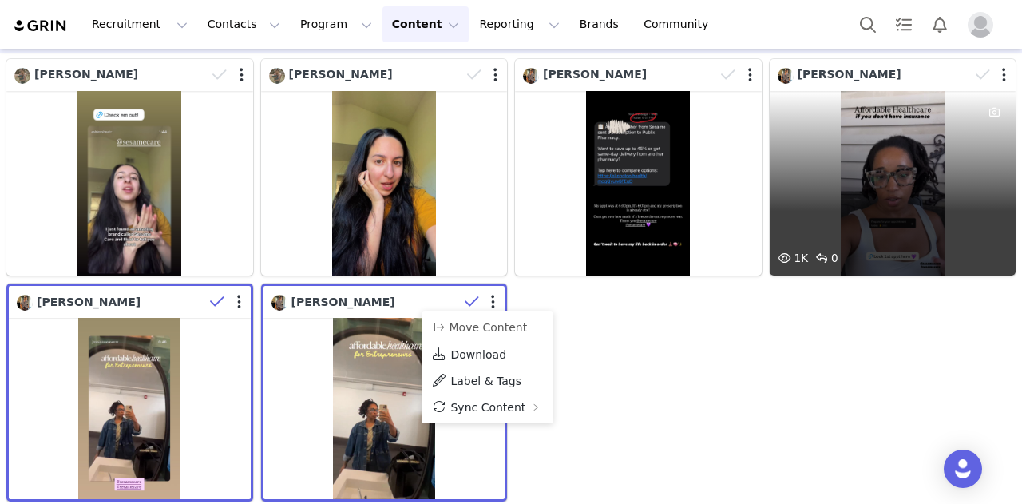
click at [996, 79] on div at bounding box center [992, 75] width 46 height 24
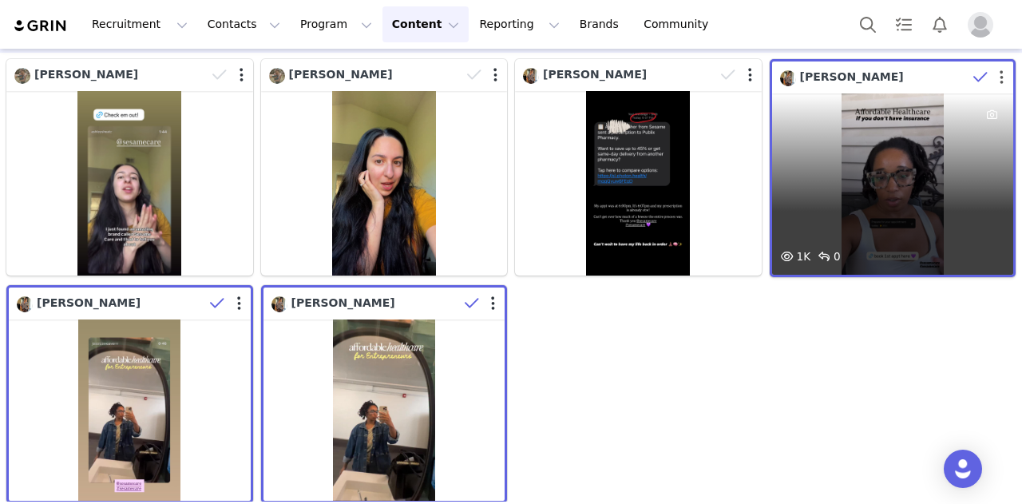
click at [999, 79] on button "button" at bounding box center [1001, 77] width 4 height 16
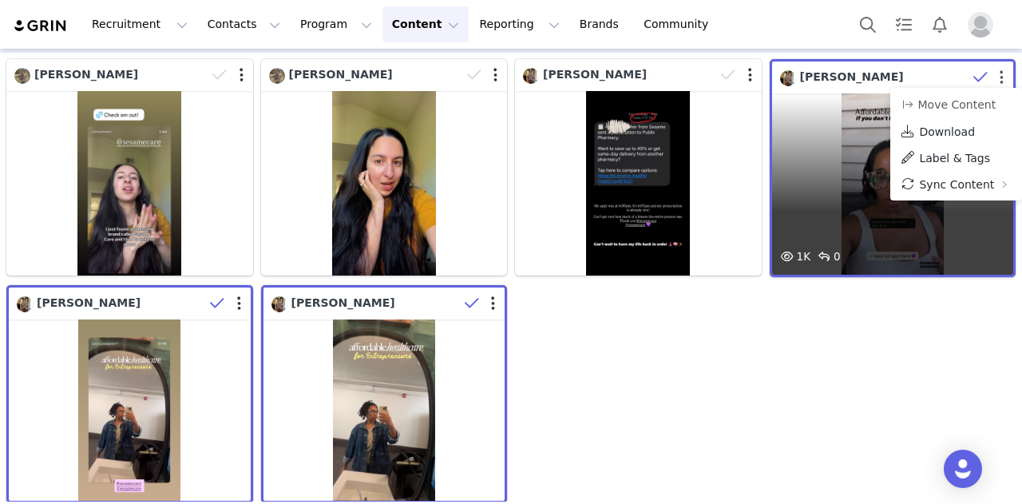
click at [999, 77] on button "button" at bounding box center [1001, 77] width 4 height 16
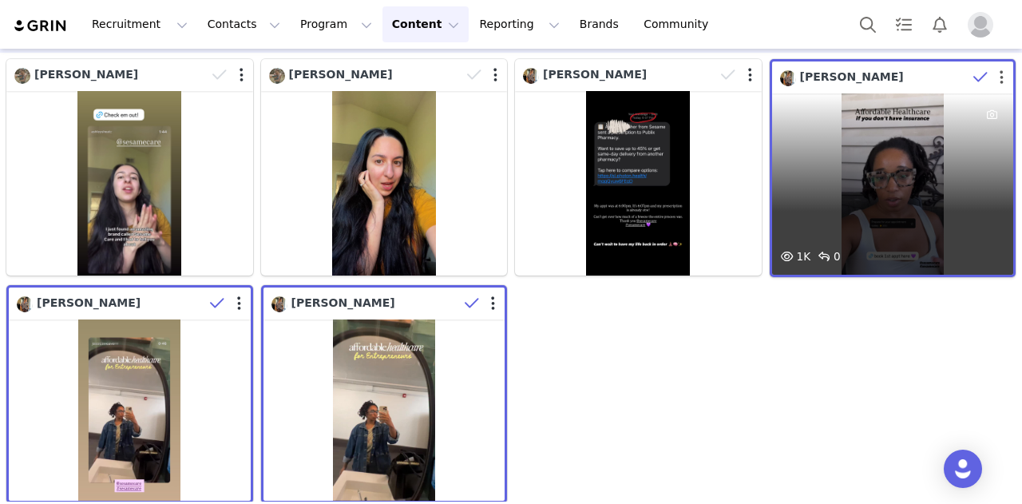
click at [999, 82] on button "button" at bounding box center [1001, 77] width 4 height 16
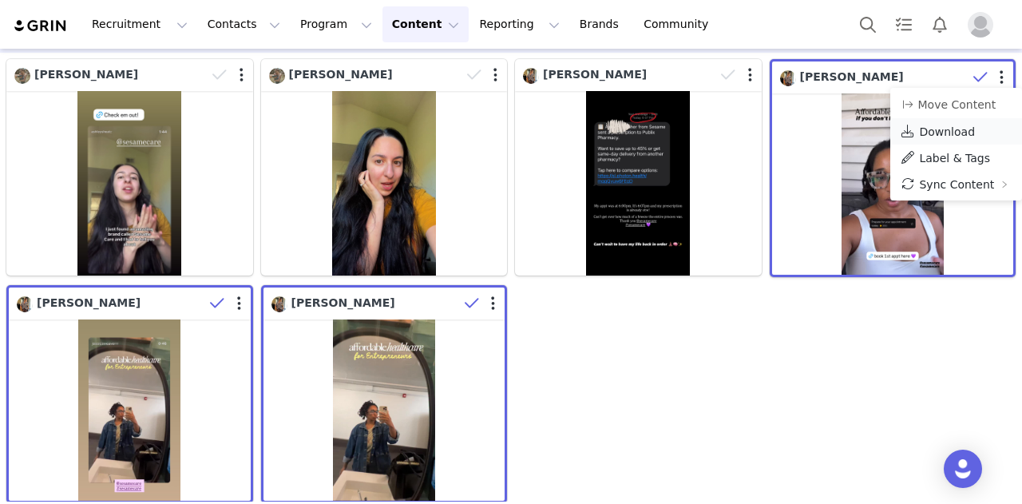
click at [958, 130] on span "Download" at bounding box center [947, 131] width 56 height 13
click at [400, 30] on button "Content Content" at bounding box center [425, 24] width 87 height 36
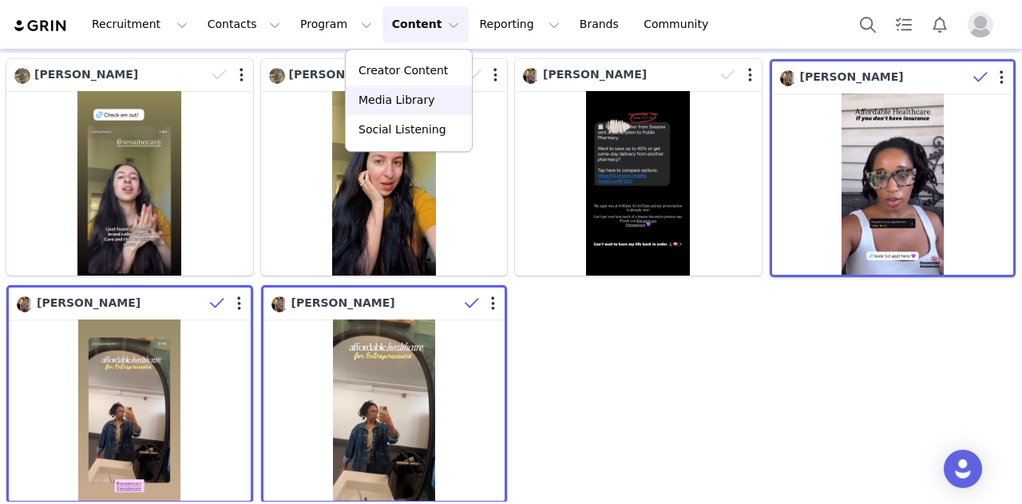
click at [398, 108] on p "Media Library" at bounding box center [396, 100] width 76 height 17
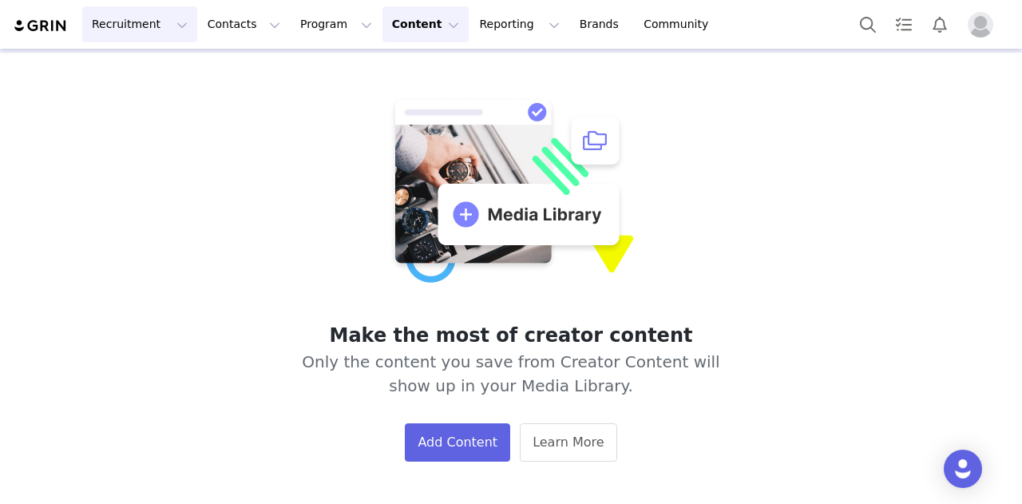
click at [147, 28] on button "Recruitment Recruitment" at bounding box center [139, 24] width 115 height 36
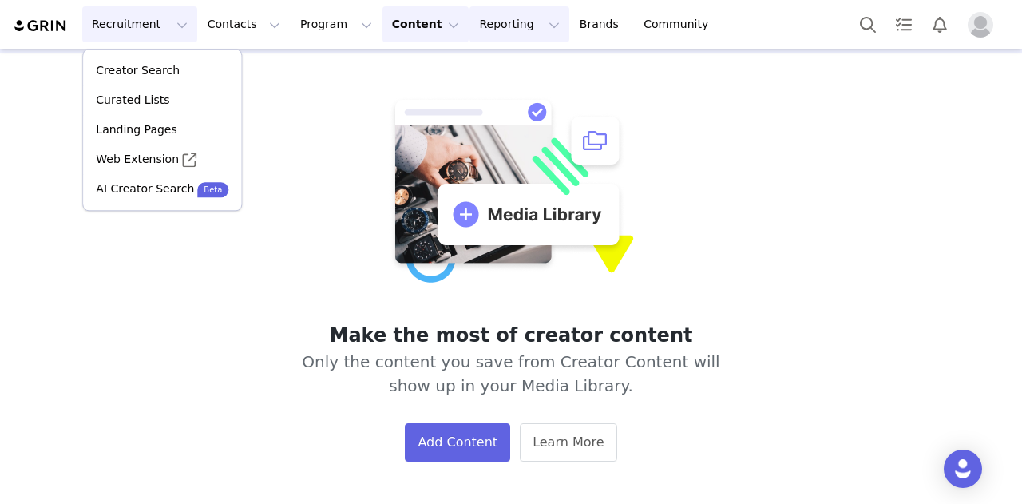
click at [483, 30] on button "Reporting Reporting" at bounding box center [518, 24] width 99 height 36
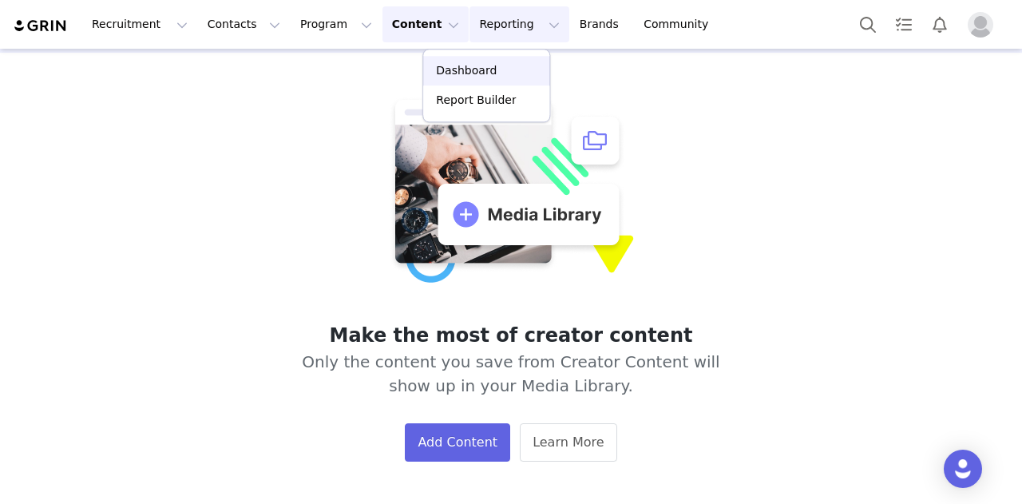
click at [482, 77] on p "Dashboard" at bounding box center [466, 70] width 61 height 17
